Goal: Find specific page/section: Find specific page/section

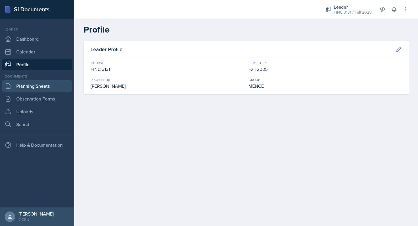
click at [40, 86] on link "Planning Sheets" at bounding box center [37, 86] width 70 height 12
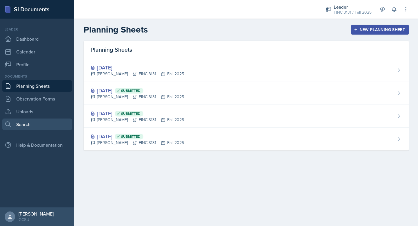
click at [29, 123] on link "Search" at bounding box center [37, 125] width 70 height 12
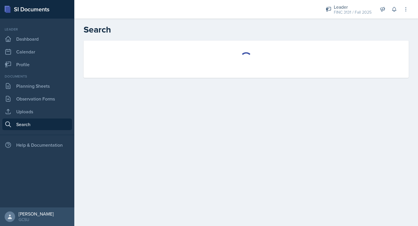
select select "all"
select select "1"
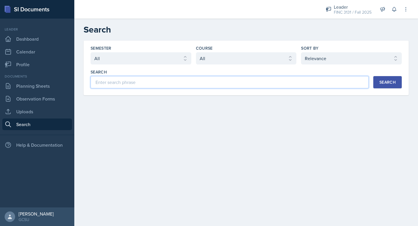
click at [168, 87] on input at bounding box center [230, 82] width 278 height 12
type input "b"
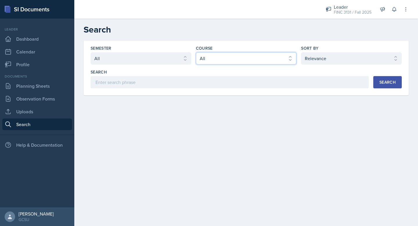
click at [229, 55] on select "Select course All ACCT 3101 ACCT 3102 ASTR 1000 BIOL 1100 BIOL 1107 BIOL 1108 B…" at bounding box center [246, 58] width 101 height 12
select select "6e980457-ae96-48c6-87a0-7a1167454bc8"
click at [196, 52] on select "Select course All ACCT 3101 ACCT 3102 ASTR 1000 BIOL 1100 BIOL 1107 BIOL 1108 B…" at bounding box center [246, 58] width 101 height 12
click at [380, 81] on div "Search" at bounding box center [388, 82] width 16 height 5
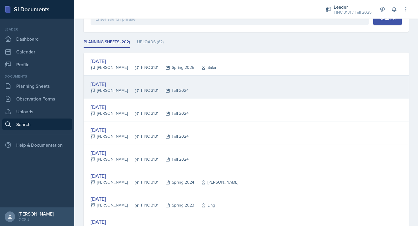
scroll to position [64, 0]
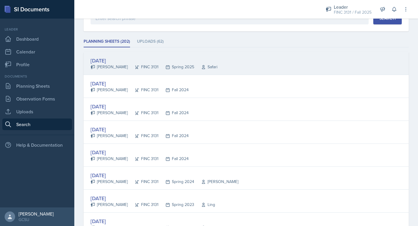
click at [114, 62] on div "[DATE]" at bounding box center [154, 61] width 127 height 8
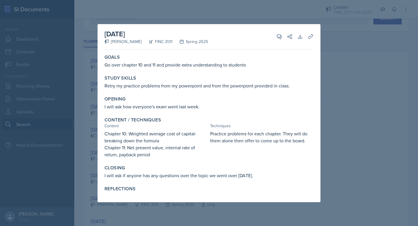
click at [275, 18] on div at bounding box center [209, 113] width 418 height 226
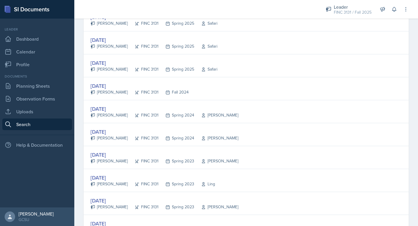
scroll to position [719, 0]
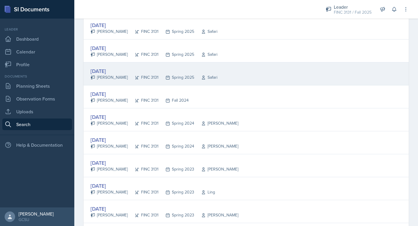
click at [112, 70] on div "[DATE]" at bounding box center [154, 71] width 127 height 8
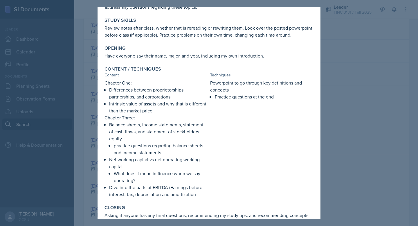
scroll to position [0, 0]
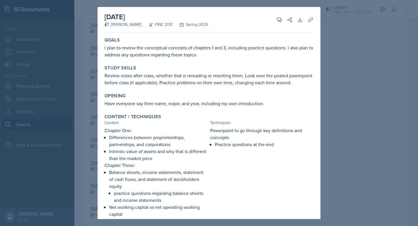
click at [355, 28] on div at bounding box center [209, 113] width 418 height 226
